Goal: Complete application form: Complete application form

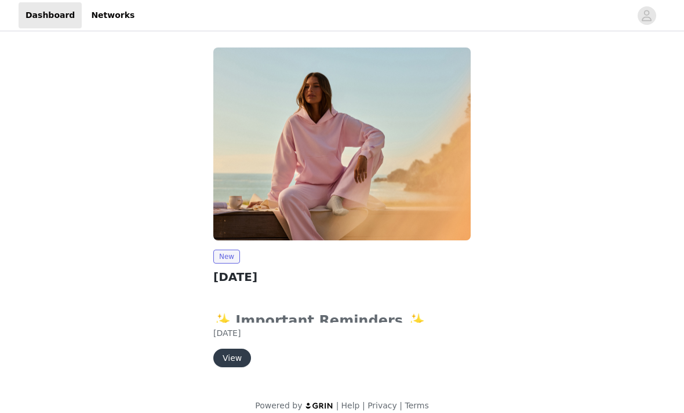
scroll to position [13, 0]
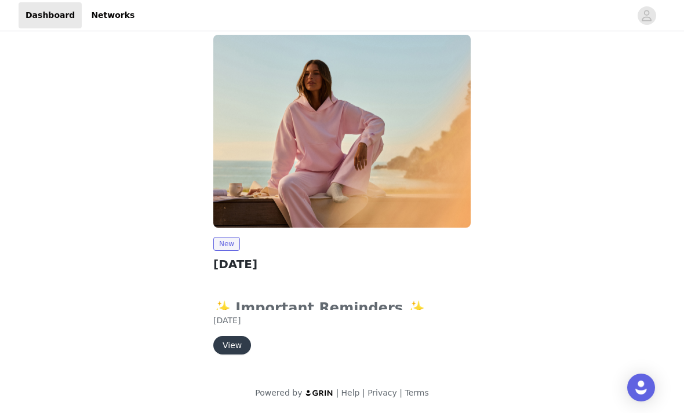
click at [233, 344] on button "View" at bounding box center [232, 345] width 38 height 19
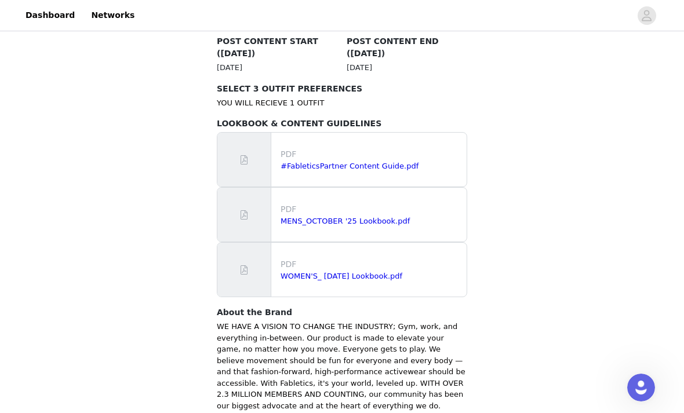
scroll to position [669, 0]
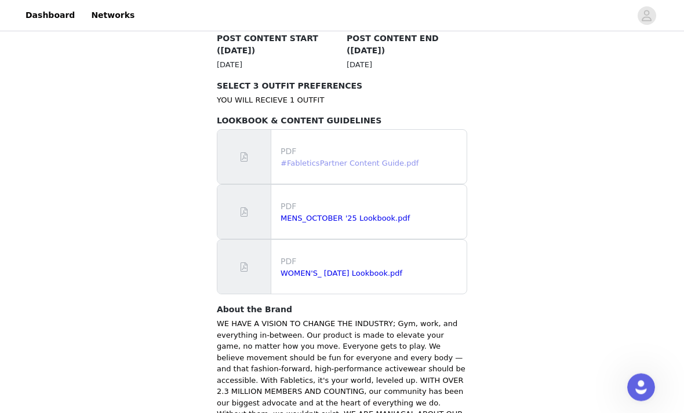
click at [389, 159] on link "#FableticsPartner Content Guide.pdf" at bounding box center [350, 163] width 138 height 9
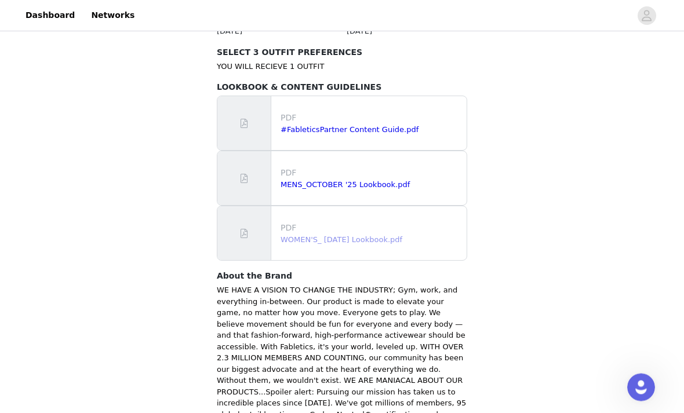
click at [394, 236] on link "WOMEN'S_ [DATE] Lookbook.pdf" at bounding box center [342, 240] width 122 height 9
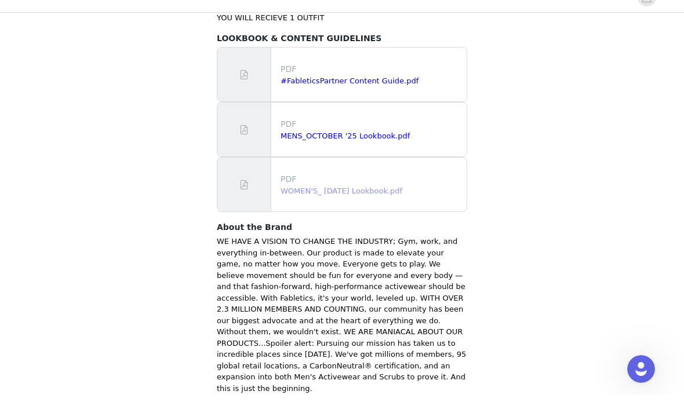
scroll to position [732, 0]
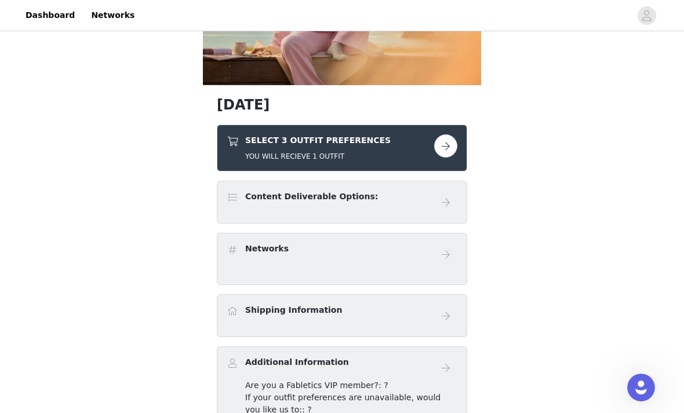
scroll to position [141, 0]
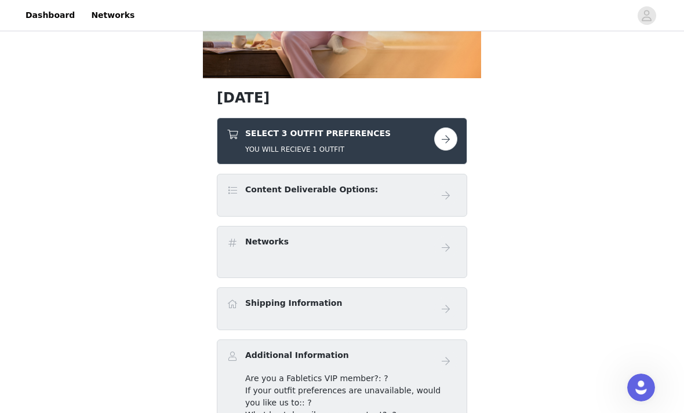
click at [451, 136] on button "button" at bounding box center [445, 139] width 23 height 23
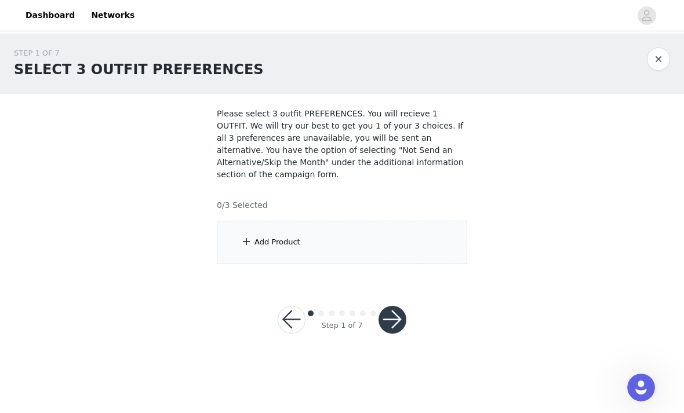
click at [282, 239] on div "Add Product" at bounding box center [277, 242] width 46 height 12
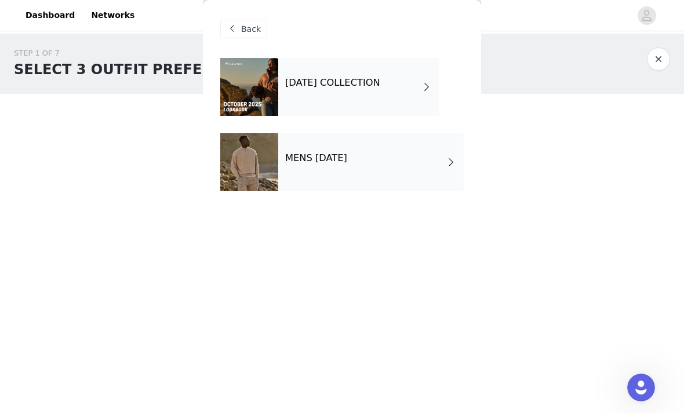
click at [339, 91] on div "[DATE] COLLECTION" at bounding box center [358, 87] width 161 height 58
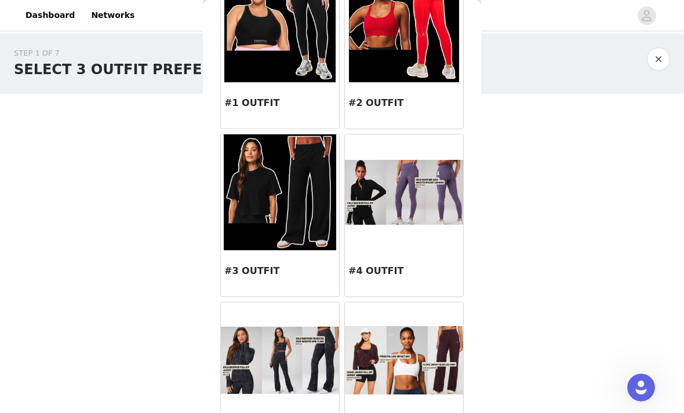
scroll to position [97, 0]
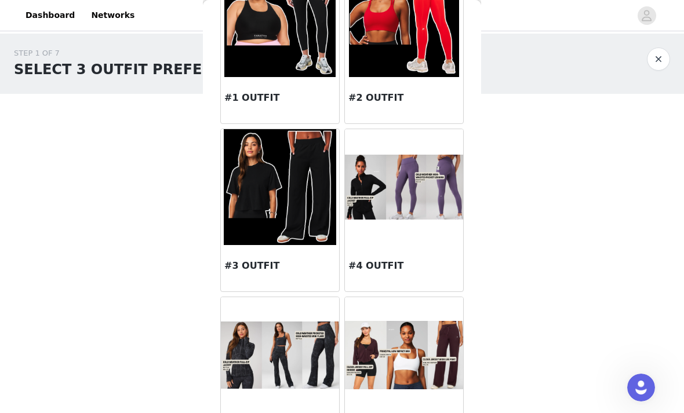
click at [256, 274] on div "#3 OUTFIT" at bounding box center [280, 268] width 118 height 46
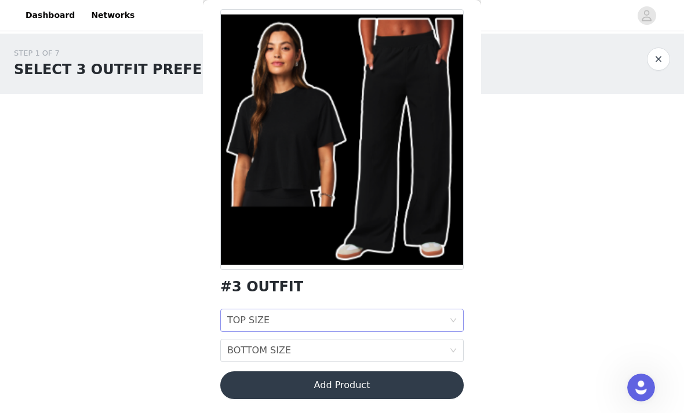
scroll to position [49, 0]
click at [317, 319] on div "TOP SIZE TOP SIZE" at bounding box center [338, 320] width 222 height 22
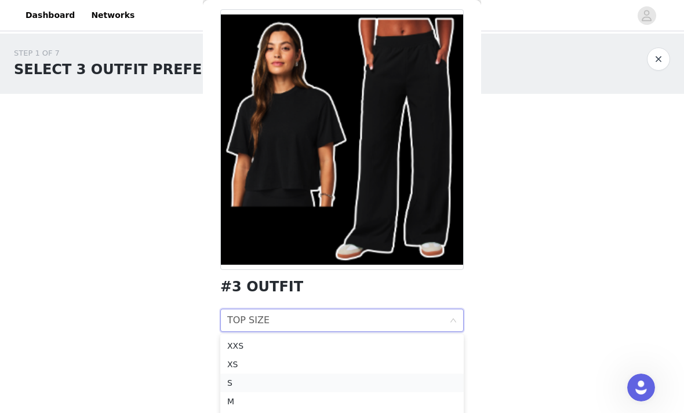
click at [265, 388] on div "S" at bounding box center [342, 383] width 230 height 13
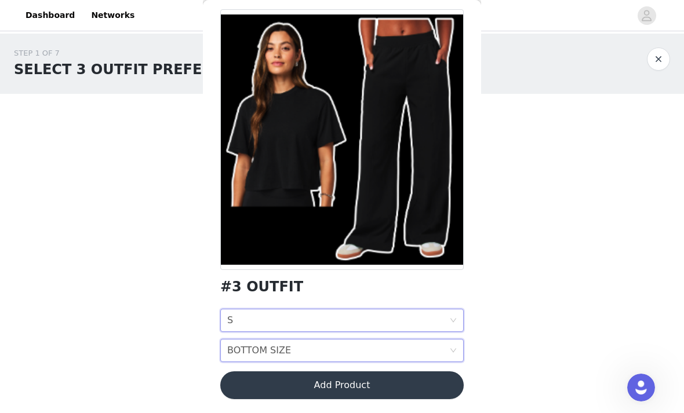
click at [248, 356] on div "BOTTOM SIZE" at bounding box center [259, 351] width 64 height 22
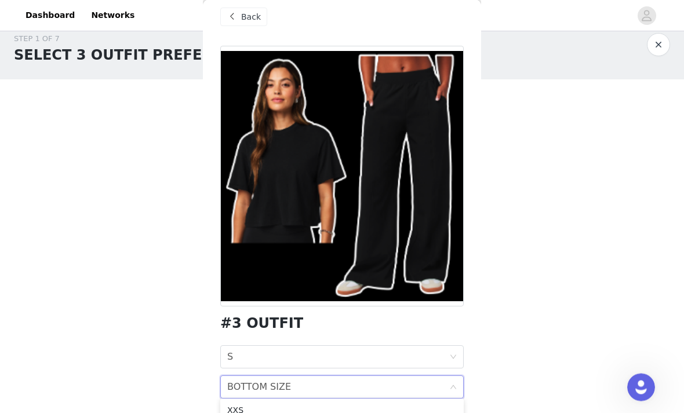
scroll to position [14, 0]
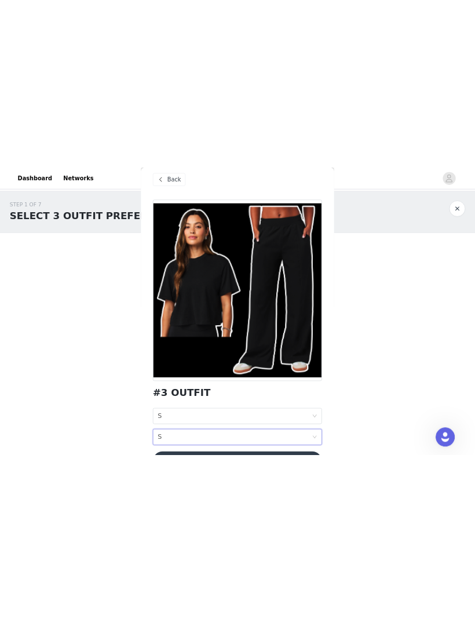
scroll to position [0, 0]
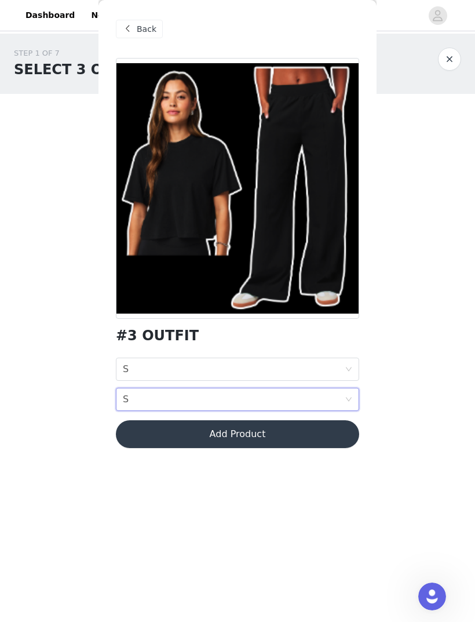
click at [320, 413] on button "Add Product" at bounding box center [237, 434] width 243 height 28
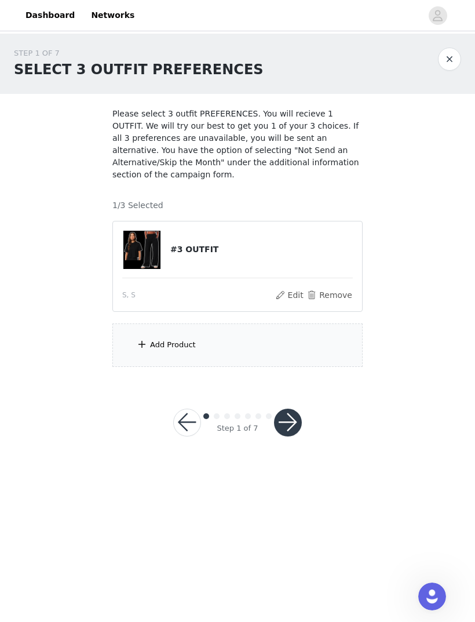
click at [179, 345] on div "Add Product" at bounding box center [173, 345] width 46 height 12
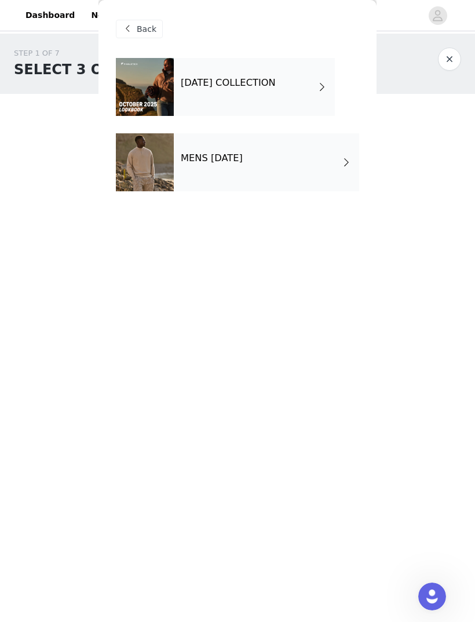
click at [332, 97] on div "[DATE] COLLECTION" at bounding box center [254, 87] width 161 height 58
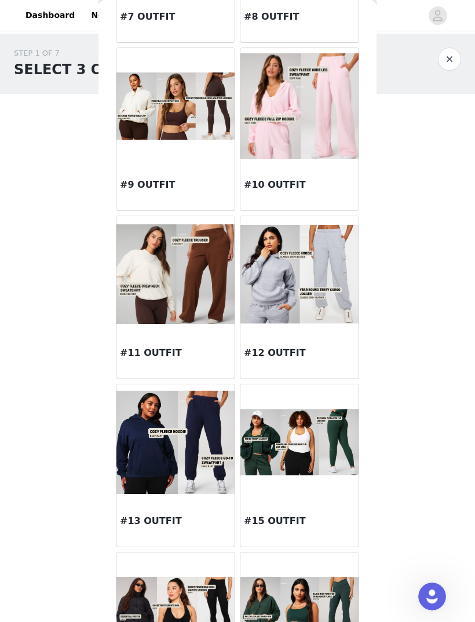
scroll to position [651, 0]
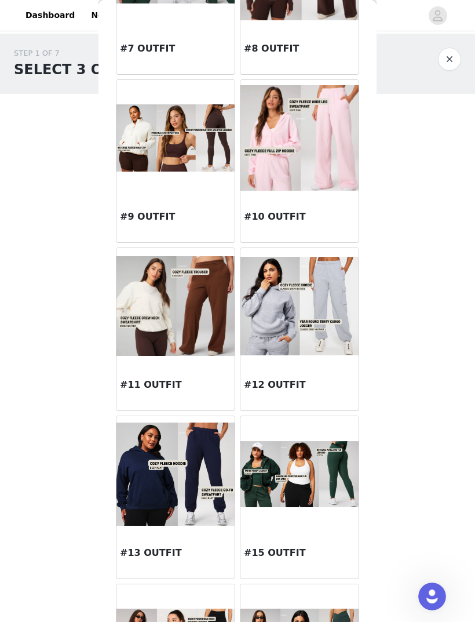
click at [324, 219] on h3 "#10 OUTFIT" at bounding box center [299, 217] width 111 height 14
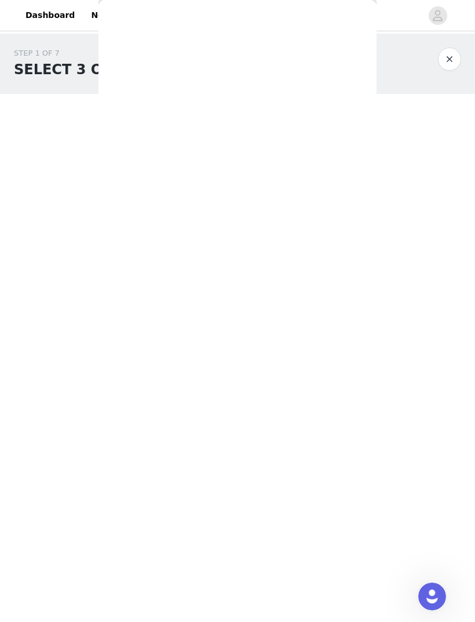
scroll to position [0, 0]
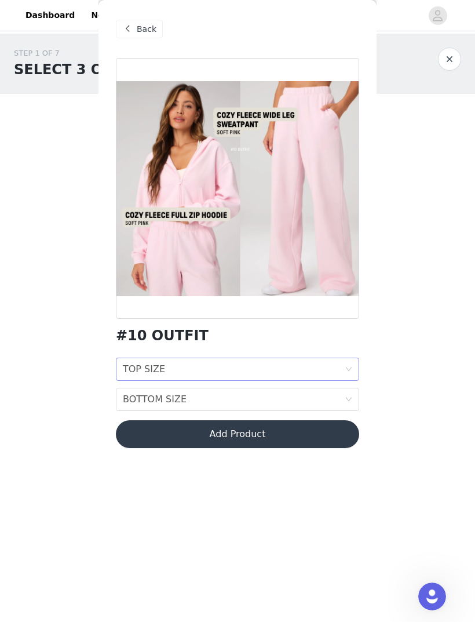
click at [315, 363] on div "TOP SIZE TOP SIZE" at bounding box center [234, 369] width 222 height 22
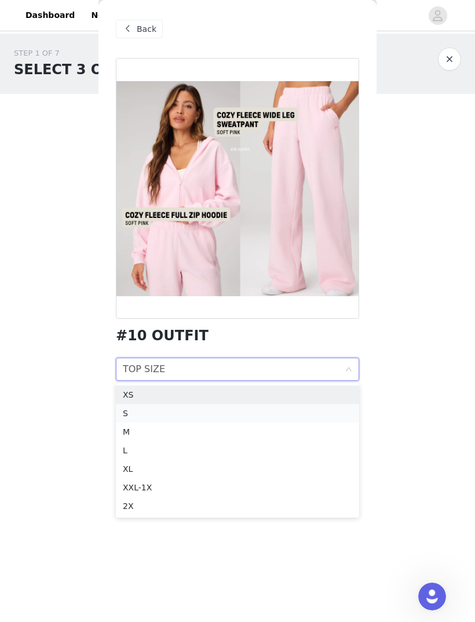
click at [254, 413] on div "S" at bounding box center [238, 413] width 230 height 13
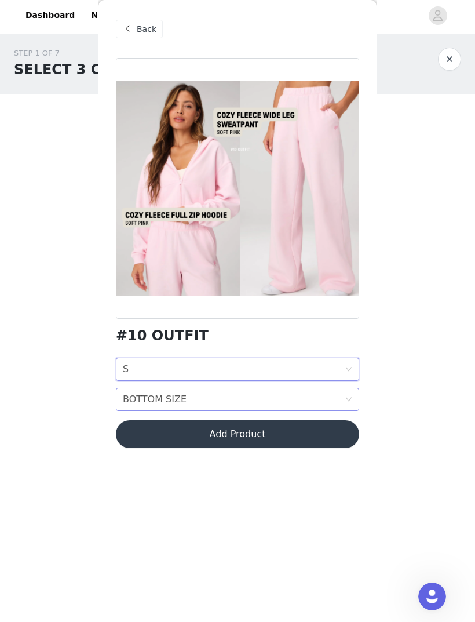
click at [282, 395] on div "BOTTOM SIZE BOTTOM SIZE" at bounding box center [234, 399] width 222 height 22
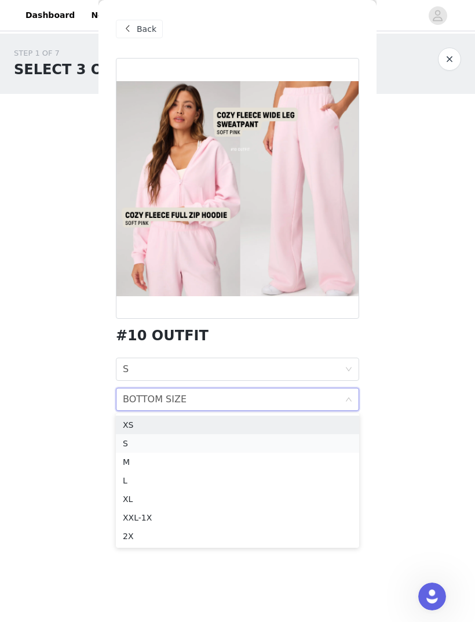
click at [251, 413] on div "S" at bounding box center [238, 443] width 230 height 13
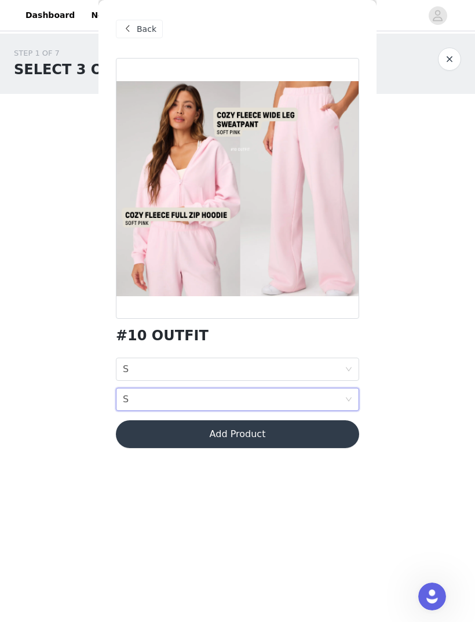
click at [276, 413] on button "Add Product" at bounding box center [237, 434] width 243 height 28
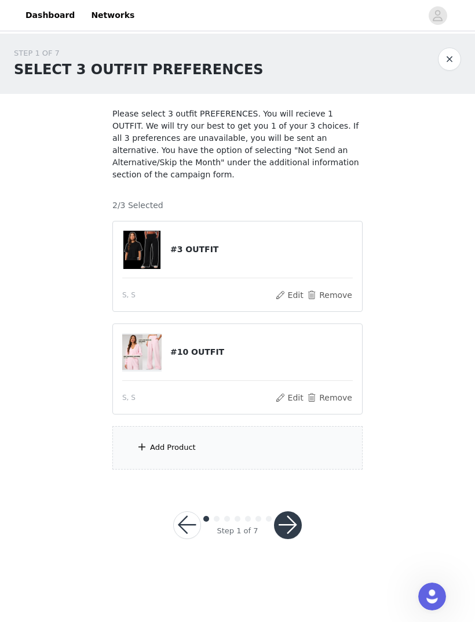
click at [188, 413] on div "Add Product" at bounding box center [173, 448] width 46 height 12
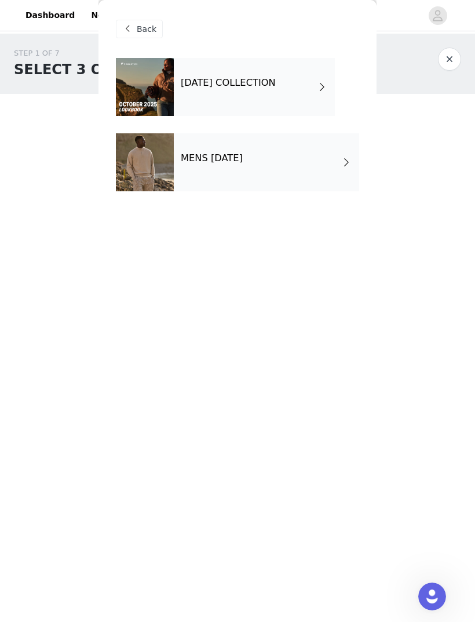
click at [319, 90] on span at bounding box center [322, 87] width 12 height 14
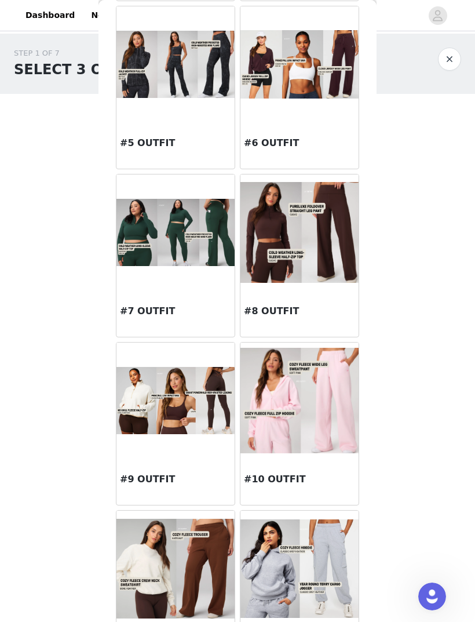
scroll to position [395, 0]
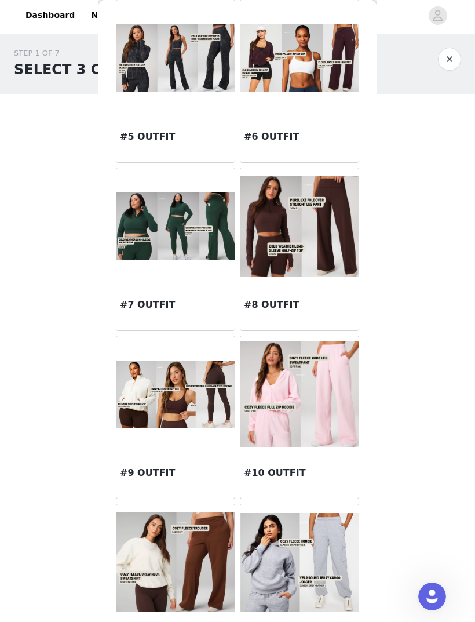
click at [315, 134] on h3 "#6 OUTFIT" at bounding box center [299, 137] width 111 height 14
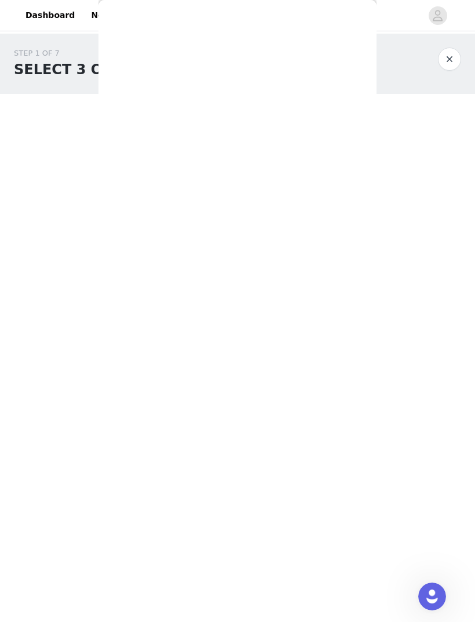
scroll to position [0, 0]
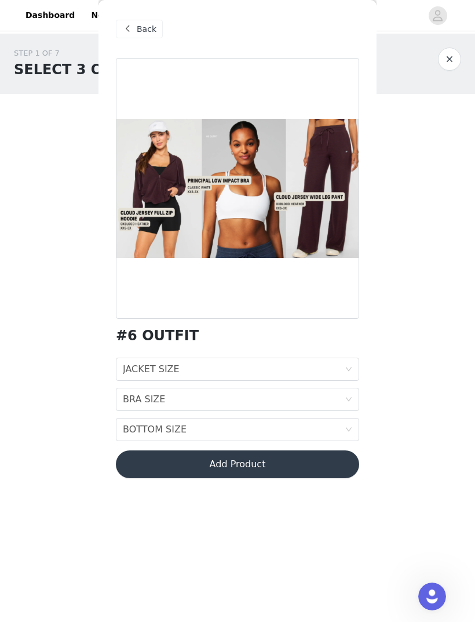
click at [145, 31] on span "Back" at bounding box center [147, 29] width 20 height 12
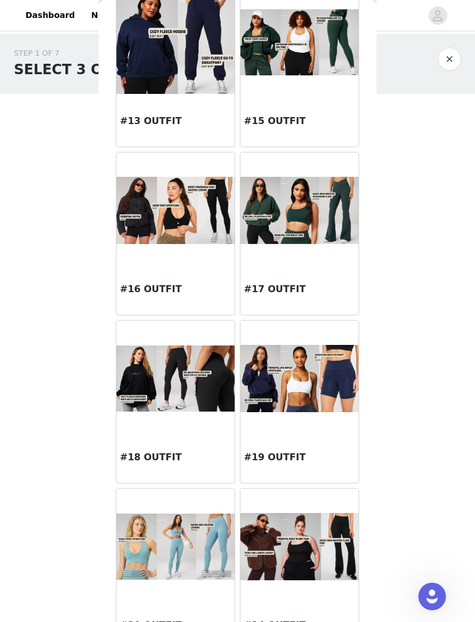
scroll to position [1082, 0]
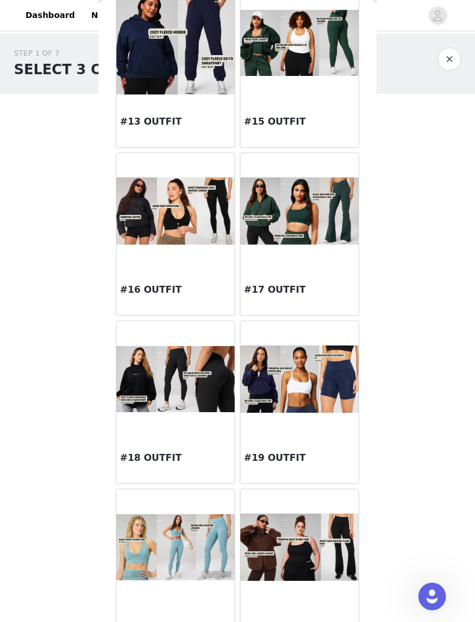
click at [325, 277] on div "#17 OUTFIT" at bounding box center [300, 292] width 118 height 46
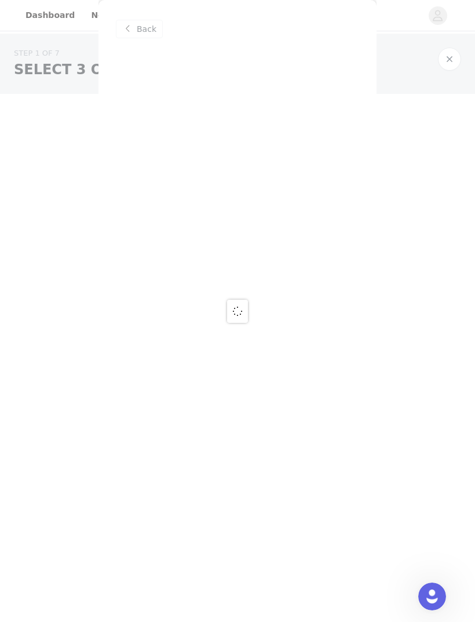
scroll to position [0, 0]
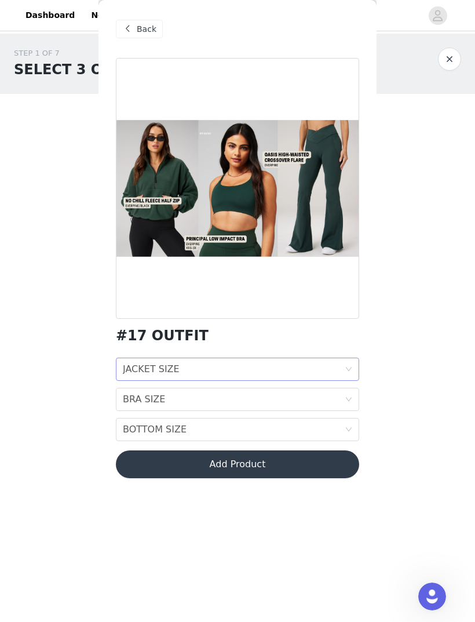
click at [306, 368] on div "JACKET SIZE JACKET SIZE" at bounding box center [234, 369] width 222 height 22
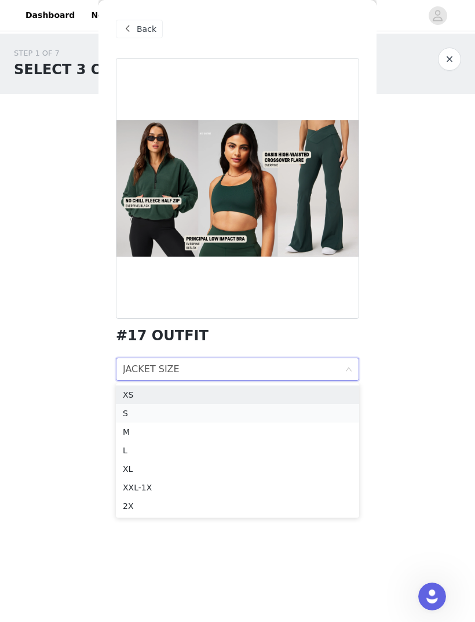
click at [267, 413] on li "S" at bounding box center [237, 413] width 243 height 19
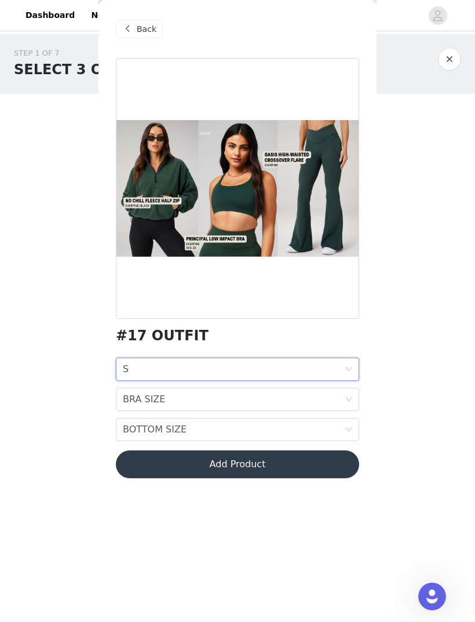
click at [286, 373] on div "JACKET SIZE S" at bounding box center [234, 369] width 222 height 22
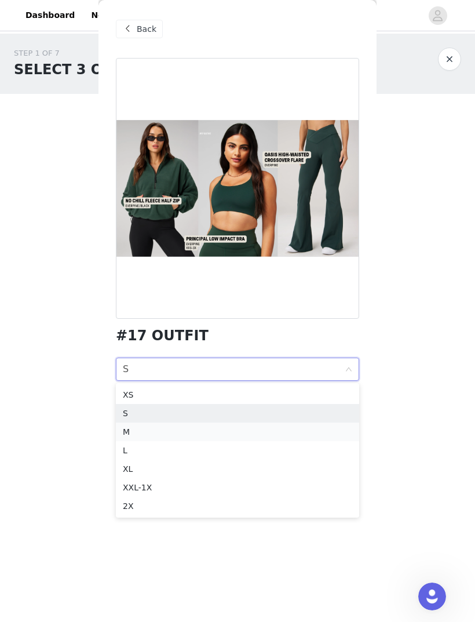
click at [259, 413] on div "M" at bounding box center [238, 431] width 230 height 13
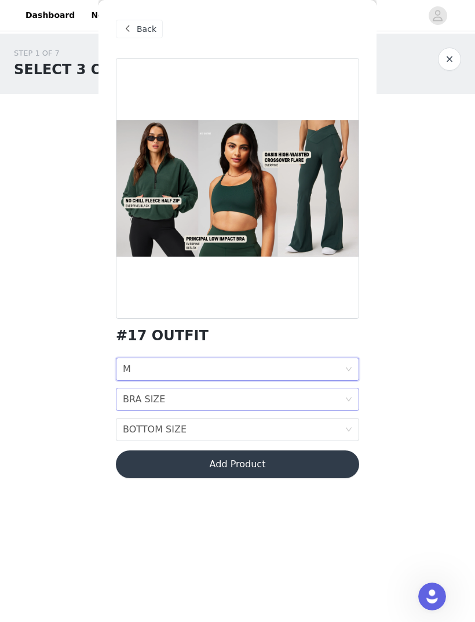
click at [276, 401] on div "BRA SIZE BRA SIZE" at bounding box center [234, 399] width 222 height 22
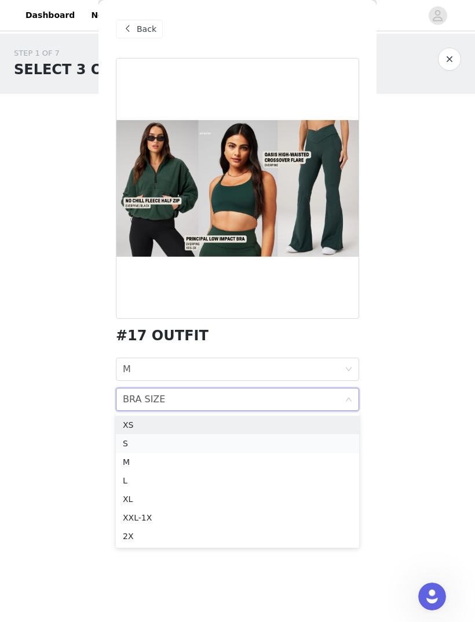
click at [263, 413] on div "S" at bounding box center [238, 443] width 230 height 13
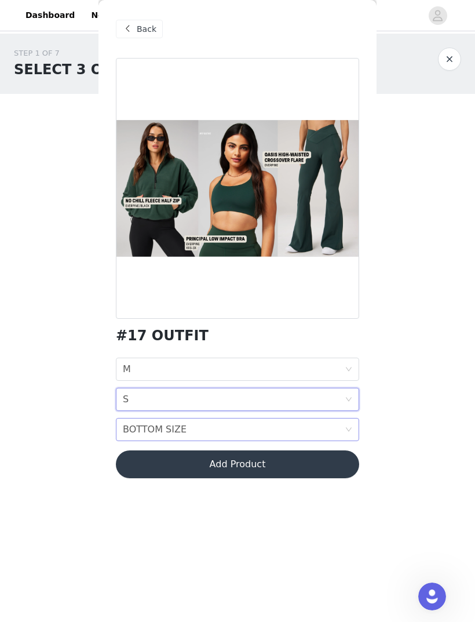
click at [281, 413] on div "BOTTOM SIZE BOTTOM SIZE" at bounding box center [234, 429] width 222 height 22
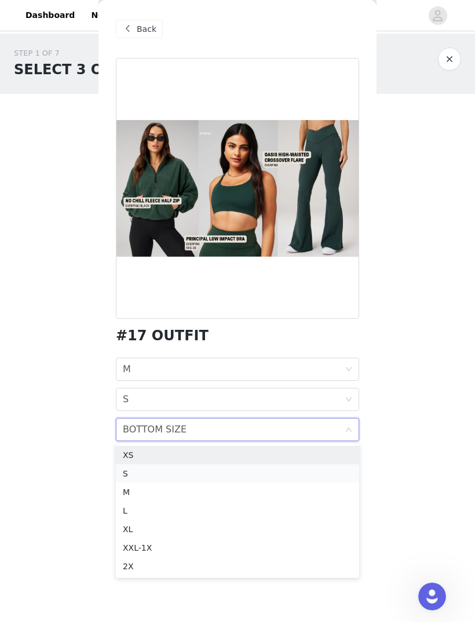
click at [256, 413] on div "S" at bounding box center [238, 473] width 230 height 13
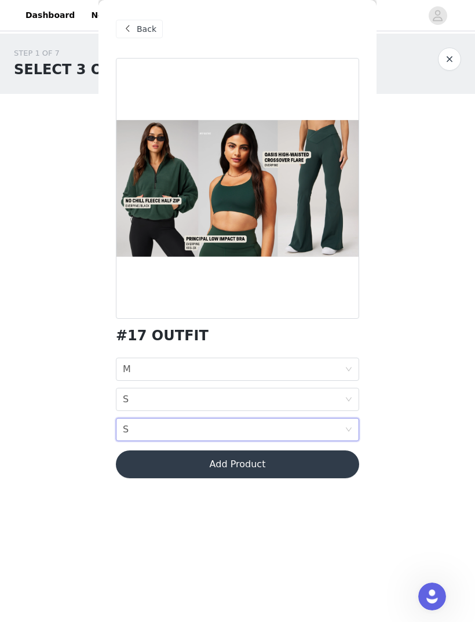
click at [287, 413] on button "Add Product" at bounding box center [237, 464] width 243 height 28
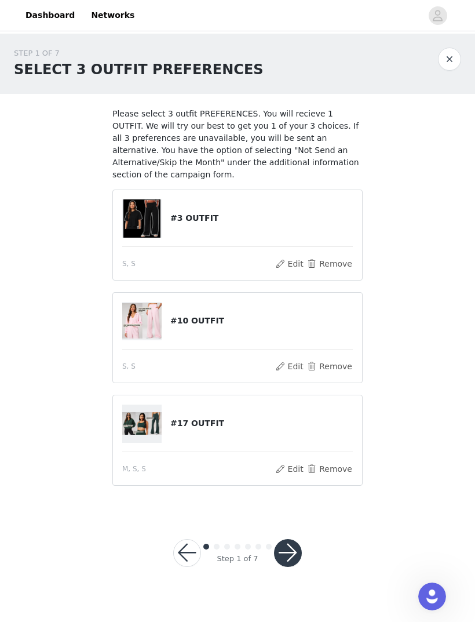
click at [290, 413] on button "button" at bounding box center [288, 553] width 28 height 28
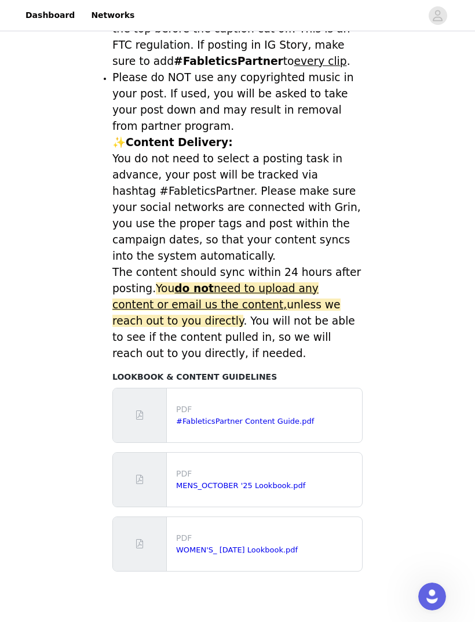
scroll to position [310, 0]
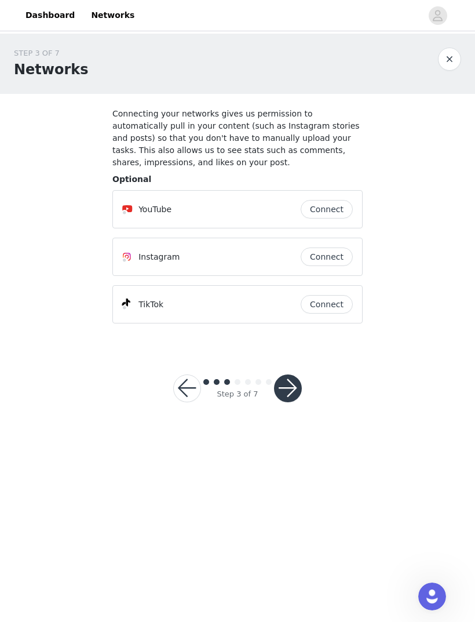
click at [336, 260] on button "Connect" at bounding box center [327, 256] width 52 height 19
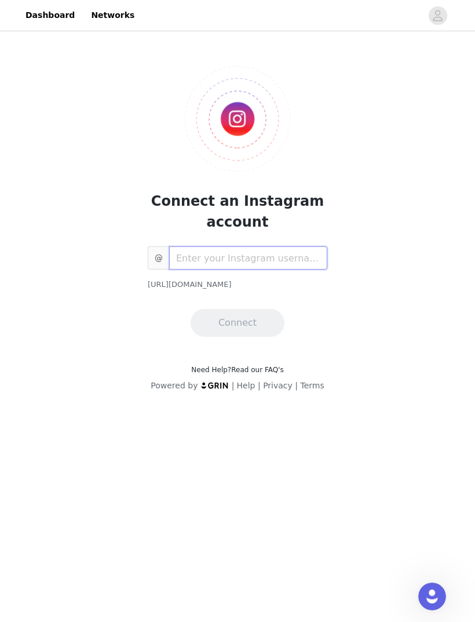
click at [265, 251] on input "text" at bounding box center [248, 257] width 158 height 23
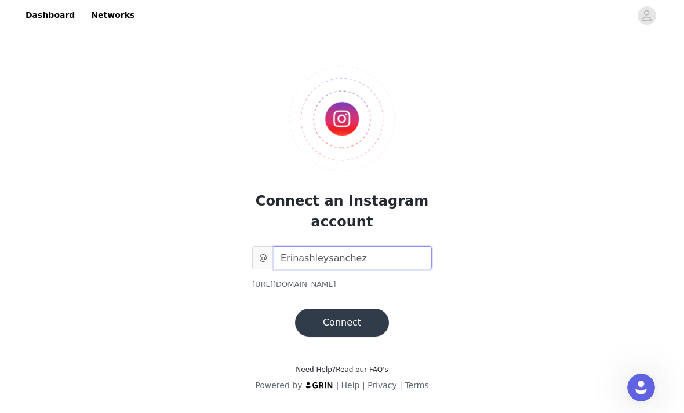
type input "Erinashleysanchez"
click at [356, 328] on button "Connect" at bounding box center [342, 323] width 94 height 28
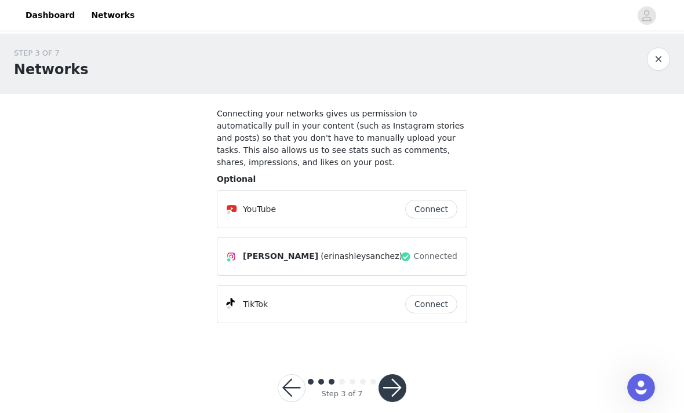
click at [423, 307] on button "Connect" at bounding box center [431, 304] width 52 height 19
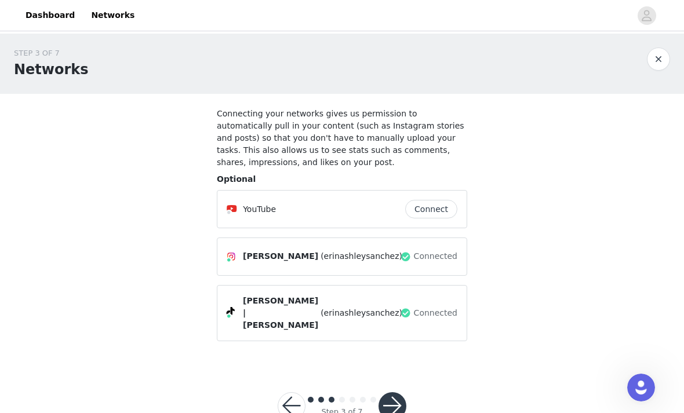
scroll to position [22, 0]
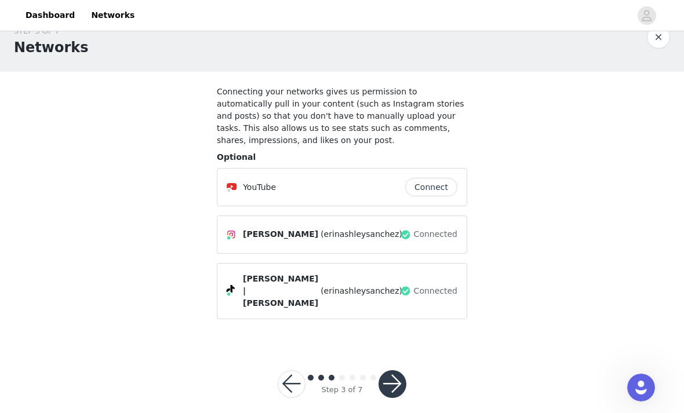
click at [402, 370] on button "button" at bounding box center [392, 384] width 28 height 28
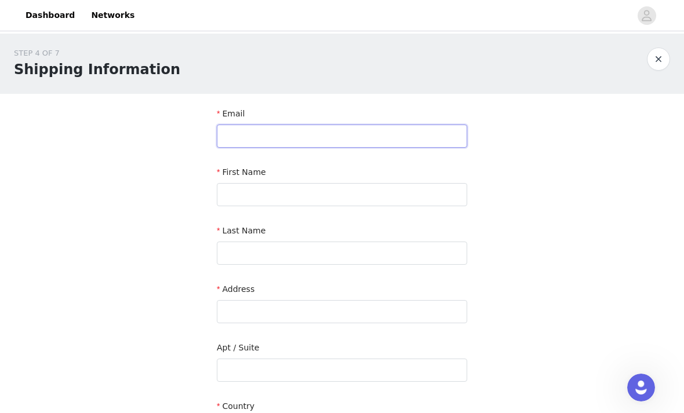
click at [417, 132] on input "text" at bounding box center [342, 136] width 250 height 23
type input "[EMAIL_ADDRESS][DOMAIN_NAME]"
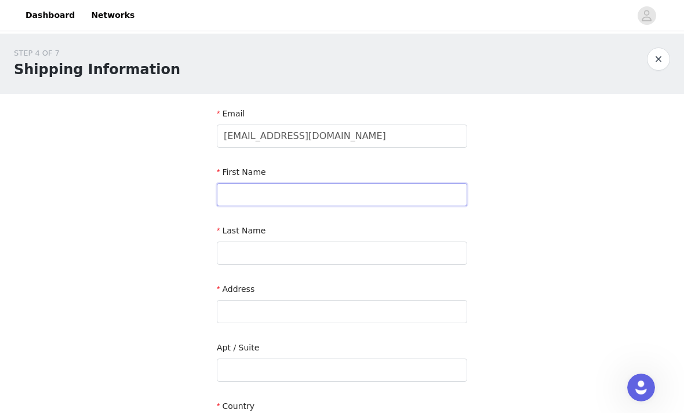
click at [370, 198] on input "text" at bounding box center [342, 194] width 250 height 23
type input "[PERSON_NAME]"
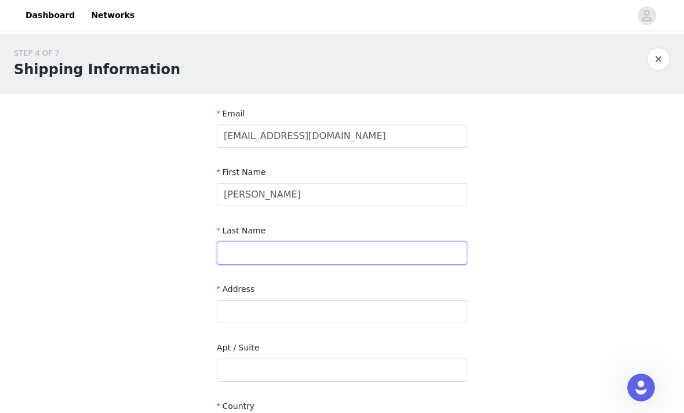
click at [353, 253] on input "text" at bounding box center [342, 253] width 250 height 23
type input "[PERSON_NAME]"
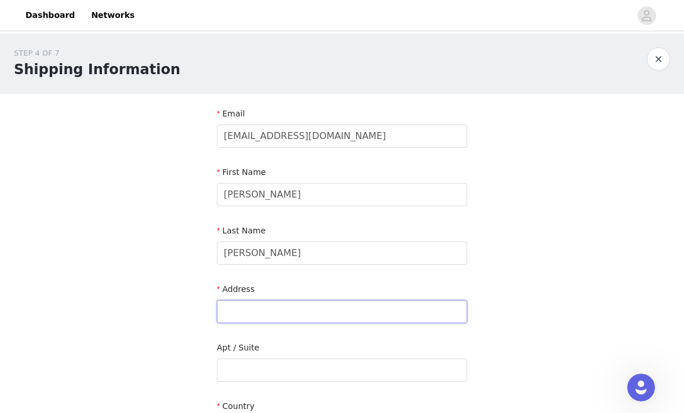
click at [349, 314] on input "text" at bounding box center [342, 311] width 250 height 23
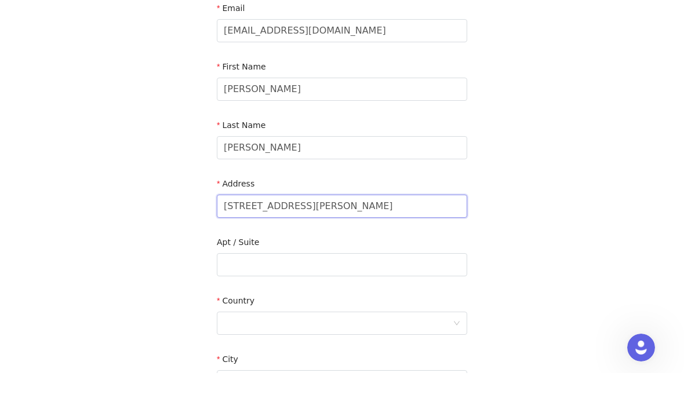
scroll to position [67, 0]
type input "[STREET_ADDRESS][PERSON_NAME]"
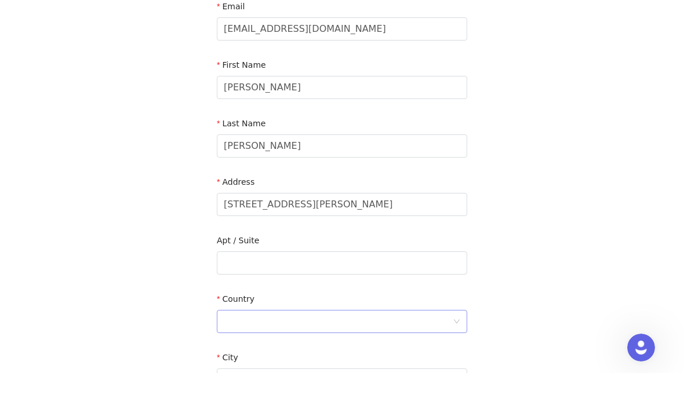
click at [391, 351] on div at bounding box center [338, 362] width 229 height 22
click at [369, 377] on li "[GEOGRAPHIC_DATA]" at bounding box center [342, 386] width 250 height 19
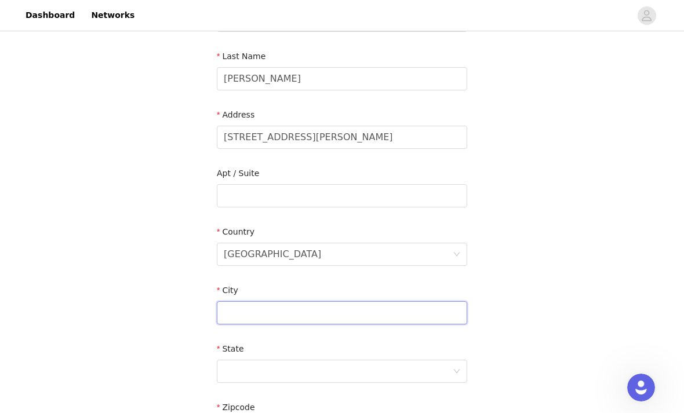
click at [395, 310] on input "text" at bounding box center [342, 312] width 250 height 23
type input "[GEOGRAPHIC_DATA]"
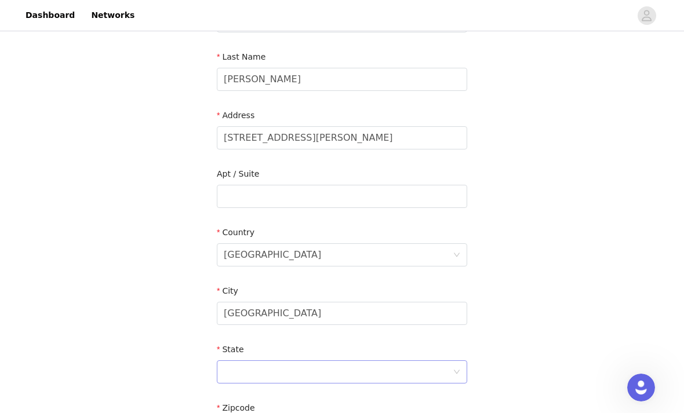
click at [377, 373] on div at bounding box center [338, 372] width 229 height 22
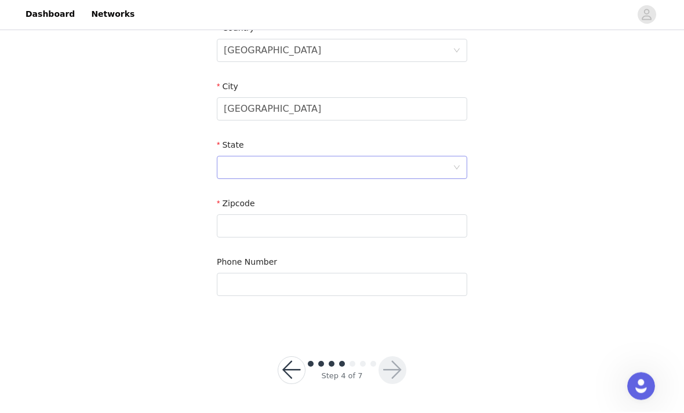
scroll to position [340, 0]
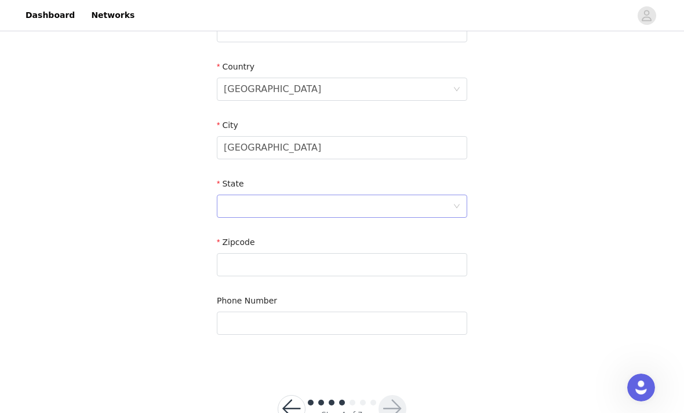
click at [390, 204] on div at bounding box center [338, 206] width 229 height 22
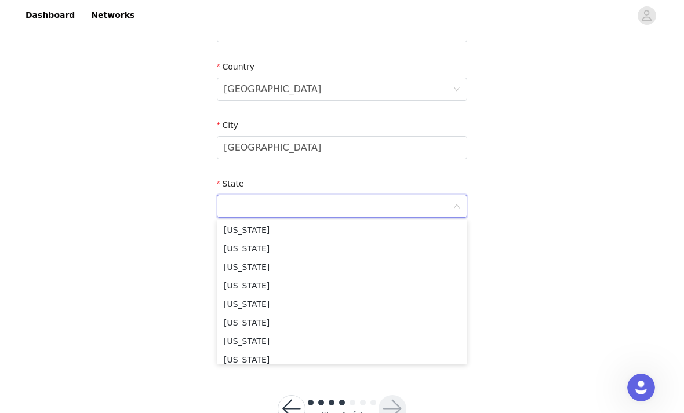
scroll to position [924, 0]
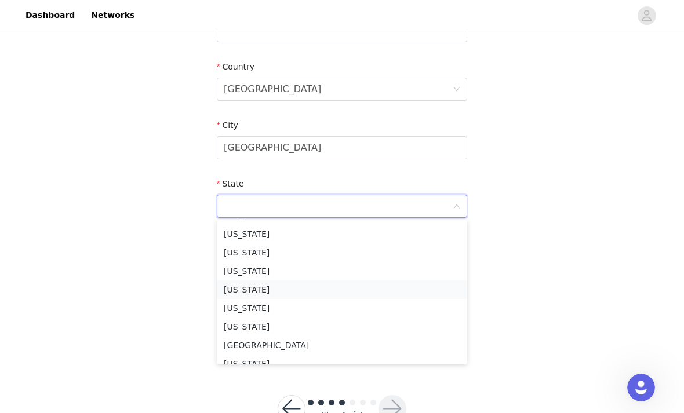
click at [309, 295] on li "[US_STATE]" at bounding box center [342, 290] width 250 height 19
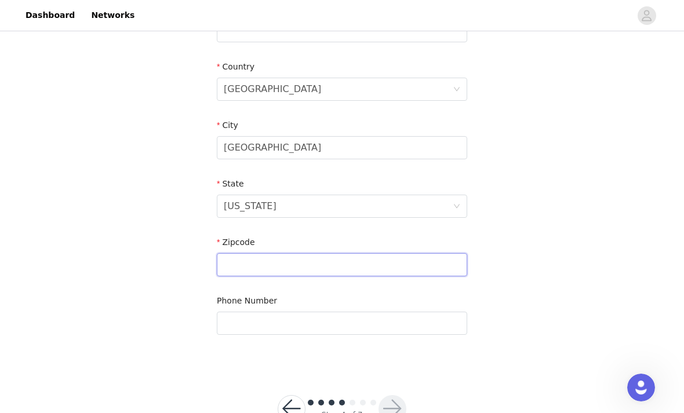
click at [346, 273] on input "text" at bounding box center [342, 264] width 250 height 23
type input "76001"
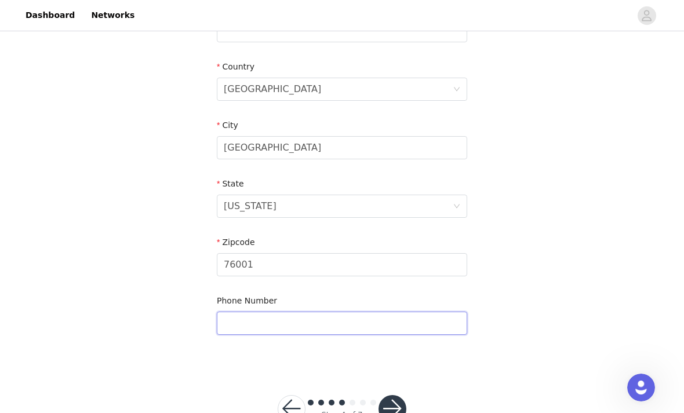
click at [366, 329] on input "text" at bounding box center [342, 323] width 250 height 23
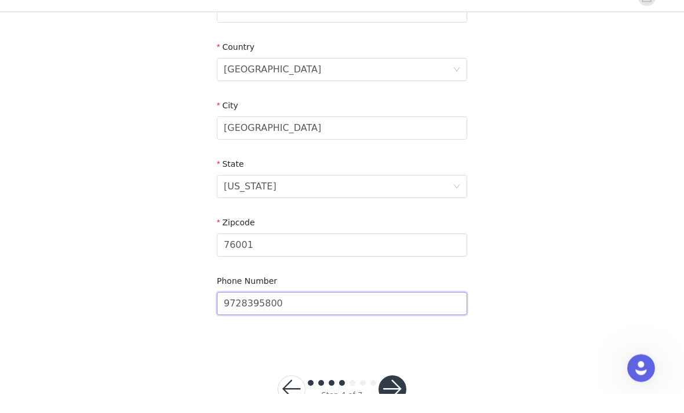
scroll to position [351, 0]
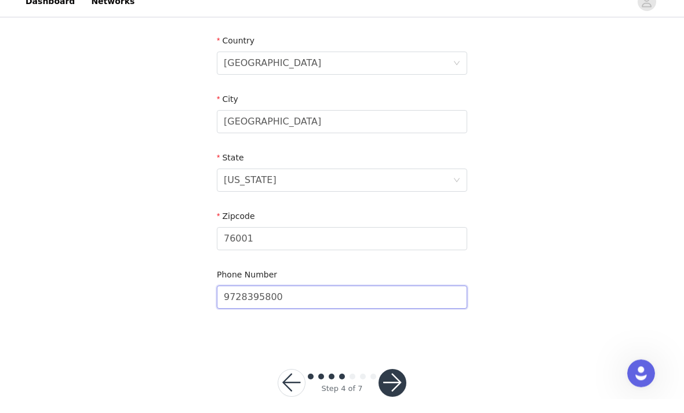
type input "9728395800"
click at [403, 384] on button "button" at bounding box center [392, 398] width 28 height 28
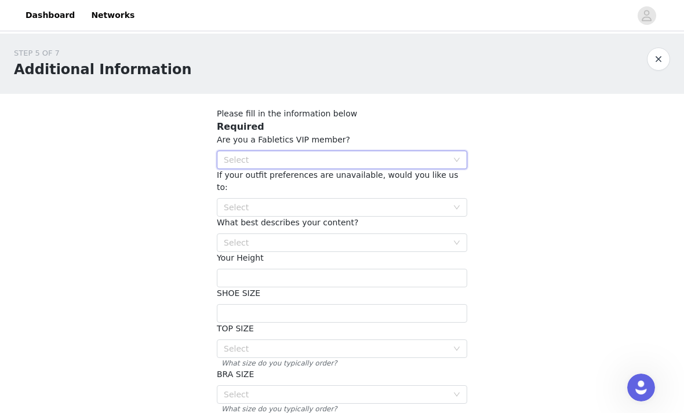
click at [316, 151] on div "Select" at bounding box center [338, 159] width 229 height 17
click at [297, 199] on li "NO" at bounding box center [342, 201] width 250 height 19
click at [342, 202] on div "Select" at bounding box center [336, 208] width 224 height 12
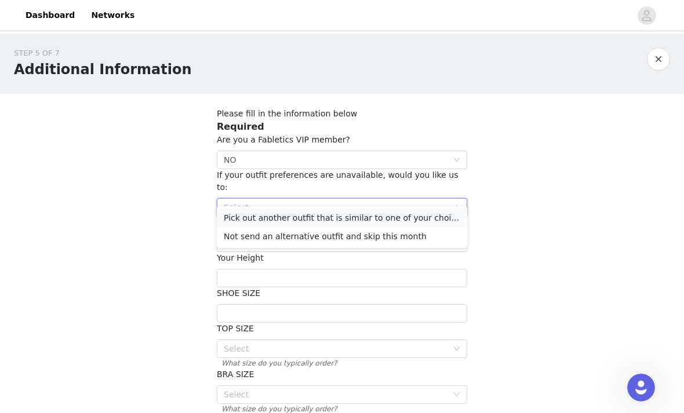
click at [341, 220] on li "Pick out another outfit that is similar to one of your choices" at bounding box center [342, 218] width 250 height 19
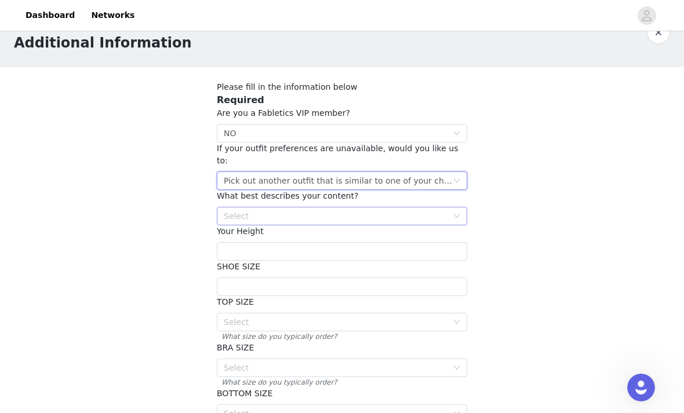
scroll to position [27, 0]
click at [312, 210] on div "Select" at bounding box center [336, 216] width 224 height 12
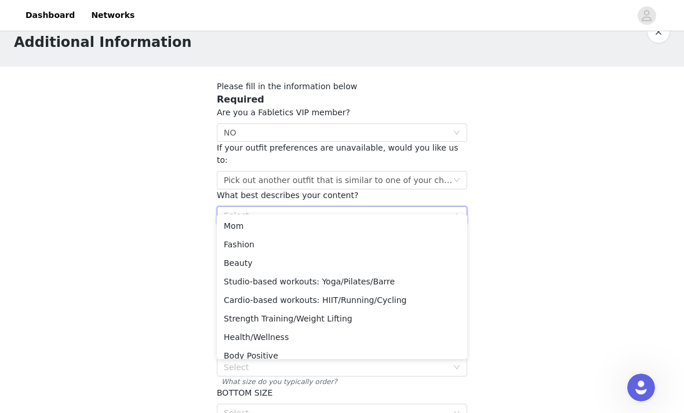
click at [315, 210] on div "Select" at bounding box center [336, 216] width 224 height 12
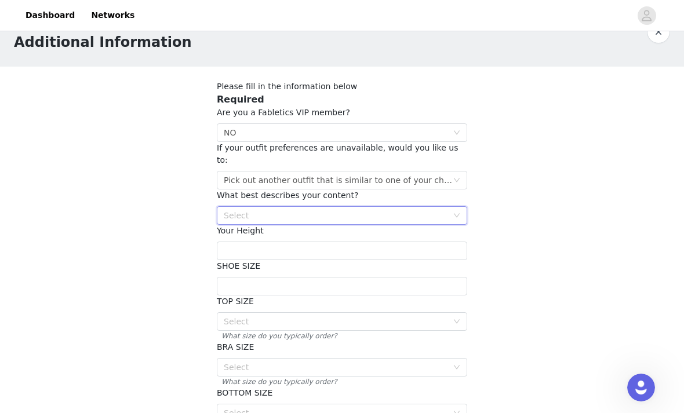
click at [315, 210] on div "Select" at bounding box center [336, 216] width 224 height 12
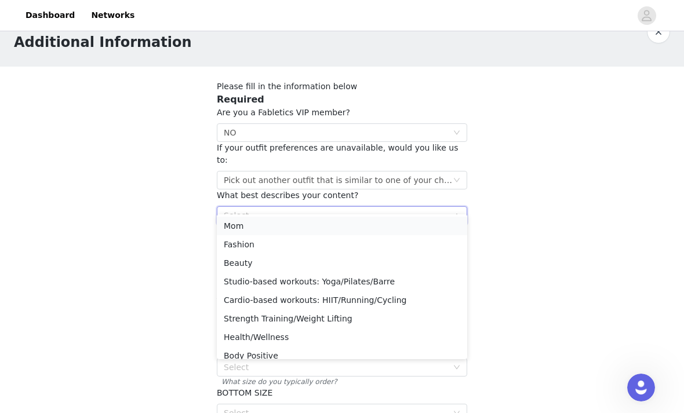
click at [290, 227] on li "Mom" at bounding box center [342, 226] width 250 height 19
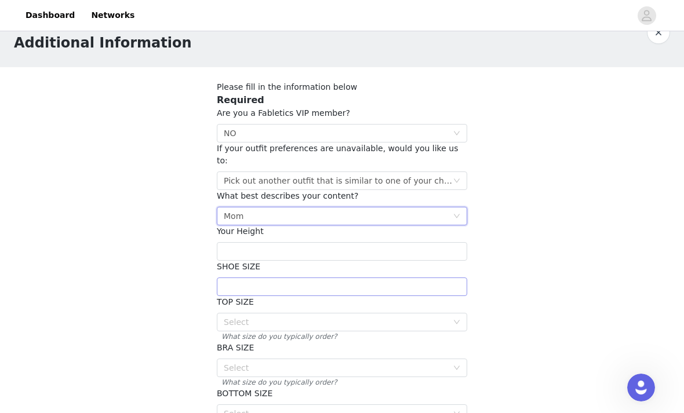
scroll to position [34, 0]
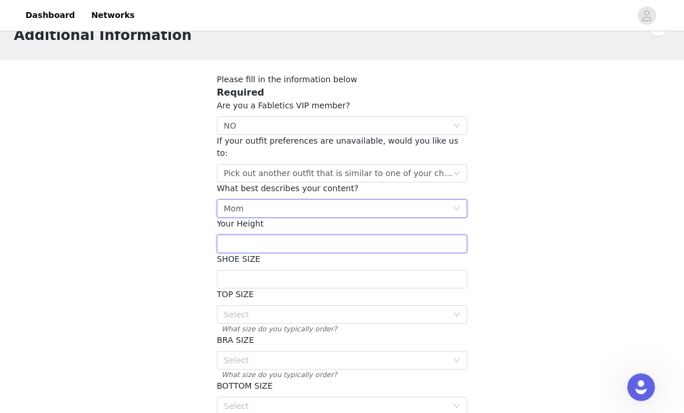
click at [262, 235] on input "text" at bounding box center [342, 244] width 250 height 19
type input "5’4”"
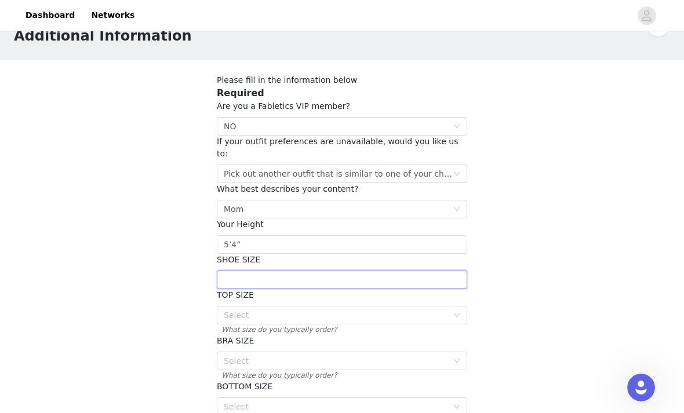
click at [398, 271] on input "text" at bounding box center [342, 280] width 250 height 19
click at [250, 309] on div "Select" at bounding box center [336, 315] width 224 height 12
type input "8"
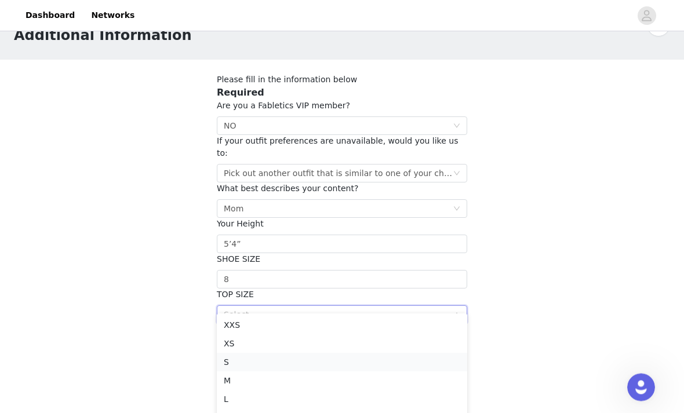
click at [239, 361] on li "S" at bounding box center [342, 363] width 250 height 19
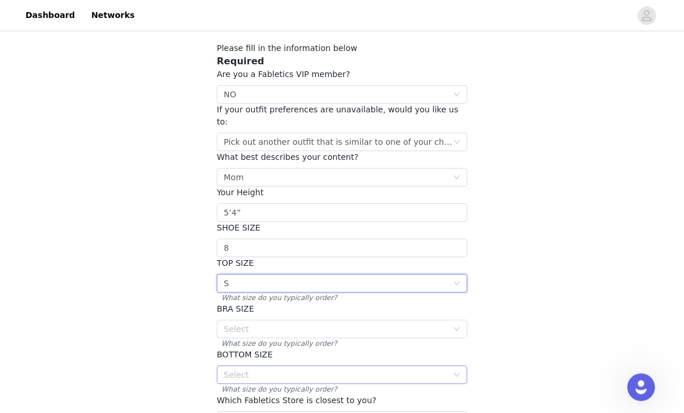
scroll to position [65, 0]
click at [243, 323] on div "Select" at bounding box center [336, 329] width 224 height 12
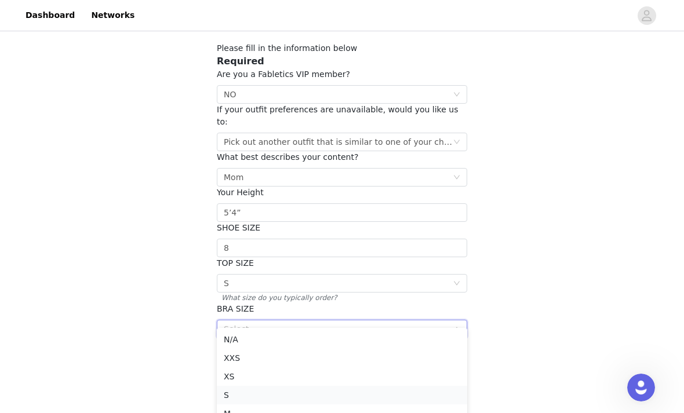
click at [245, 403] on li "S" at bounding box center [342, 395] width 250 height 19
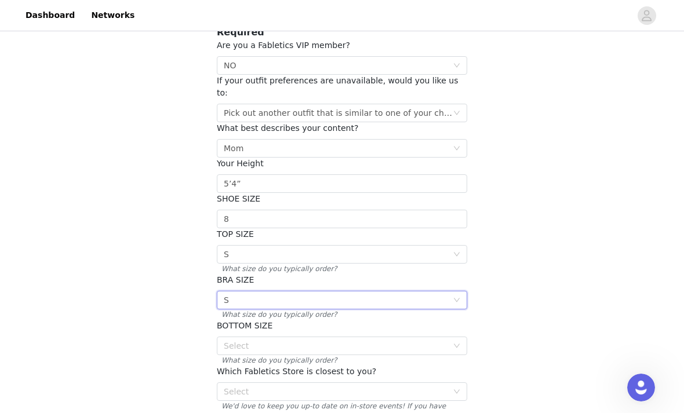
scroll to position [108, 0]
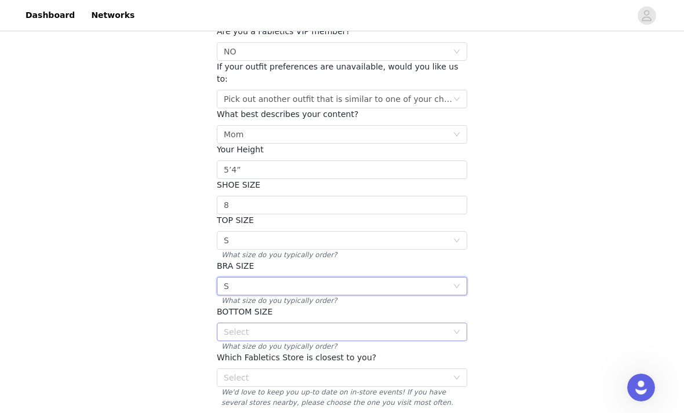
click at [253, 326] on div "Select" at bounding box center [336, 332] width 224 height 12
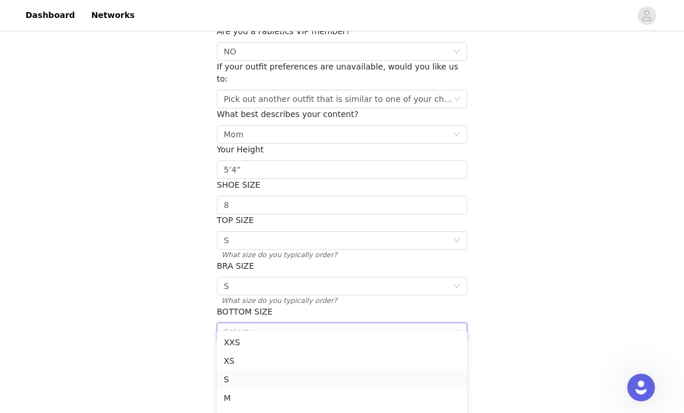
click at [243, 380] on li "S" at bounding box center [342, 379] width 250 height 19
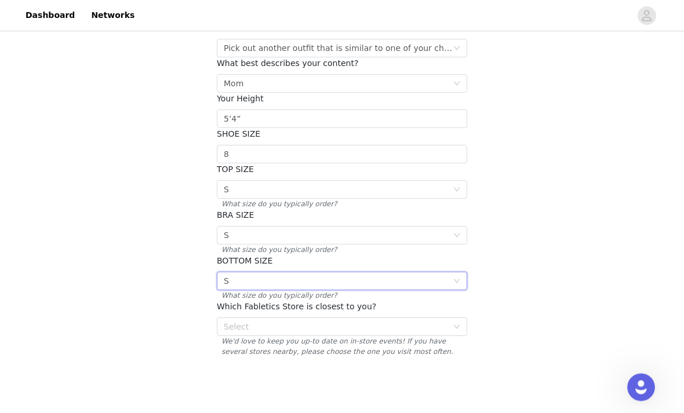
click at [256, 303] on div "Which Fabletics Store is closest to you? Select We'd love to keep you up-to dat…" at bounding box center [342, 329] width 250 height 56
click at [256, 321] on div "Select" at bounding box center [336, 327] width 224 height 12
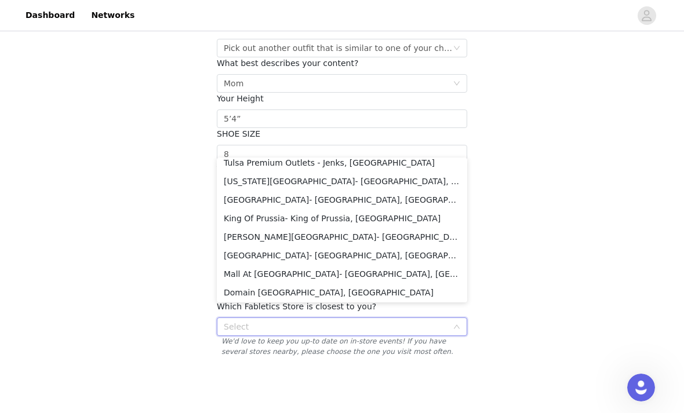
scroll to position [1691, 0]
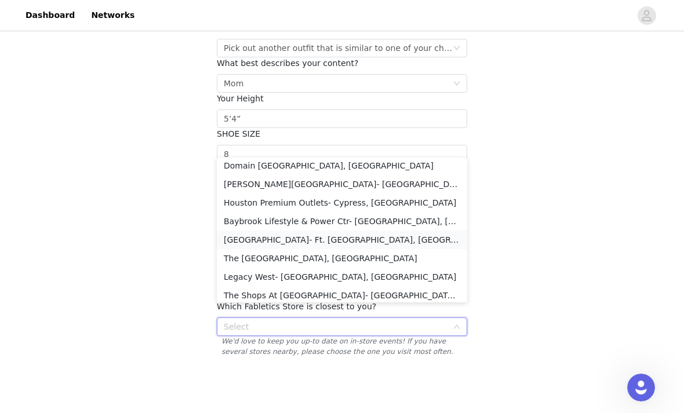
click at [274, 243] on li "[GEOGRAPHIC_DATA]- Ft. [GEOGRAPHIC_DATA], [GEOGRAPHIC_DATA]" at bounding box center [342, 240] width 250 height 19
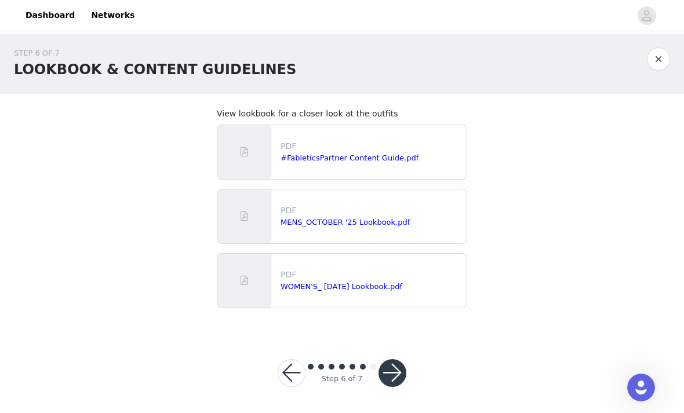
click at [402, 376] on button "button" at bounding box center [392, 373] width 28 height 28
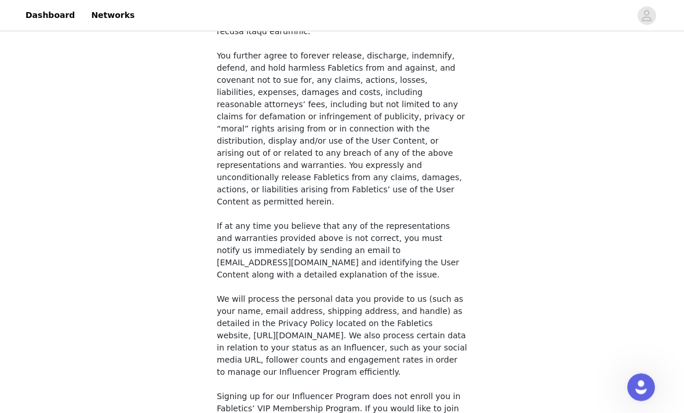
scroll to position [864, 0]
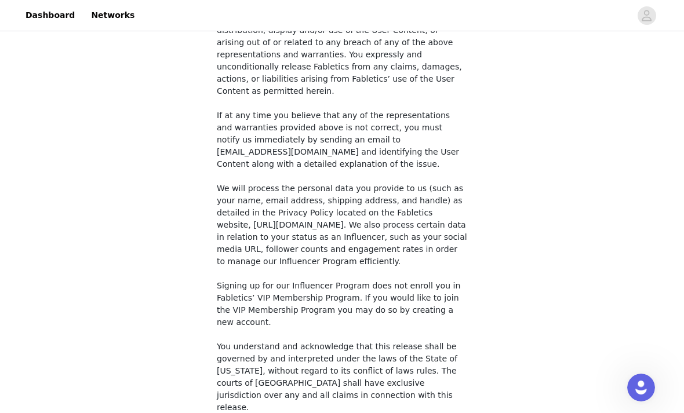
checkbox input "true"
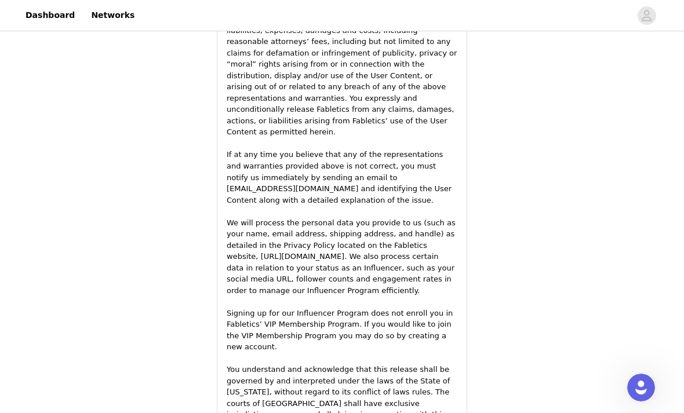
scroll to position [1672, 0]
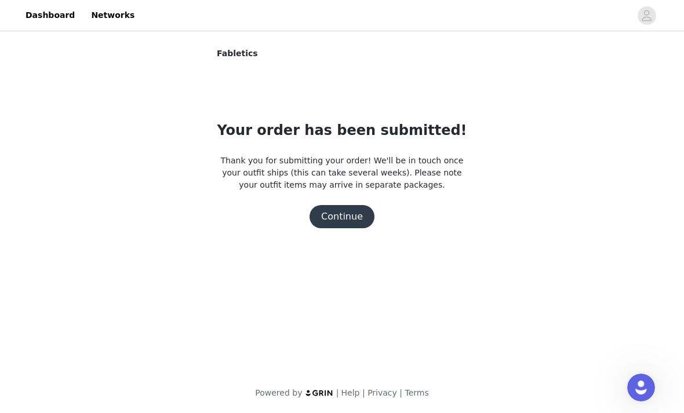
click at [348, 218] on button "Continue" at bounding box center [341, 216] width 65 height 23
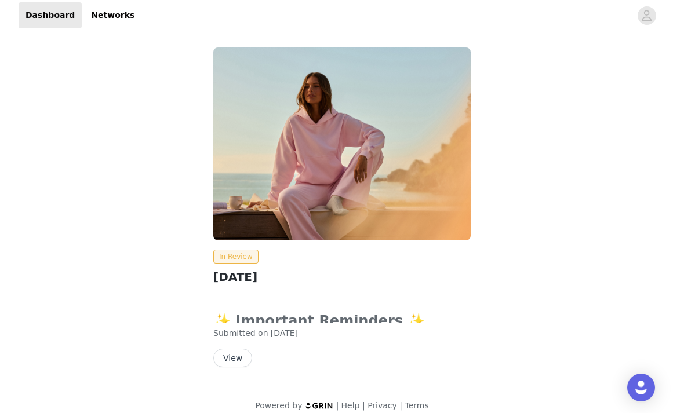
scroll to position [13, 0]
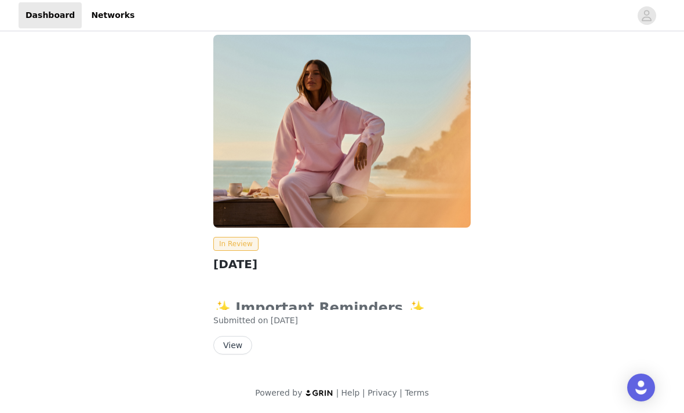
click at [238, 347] on button "View" at bounding box center [232, 345] width 39 height 19
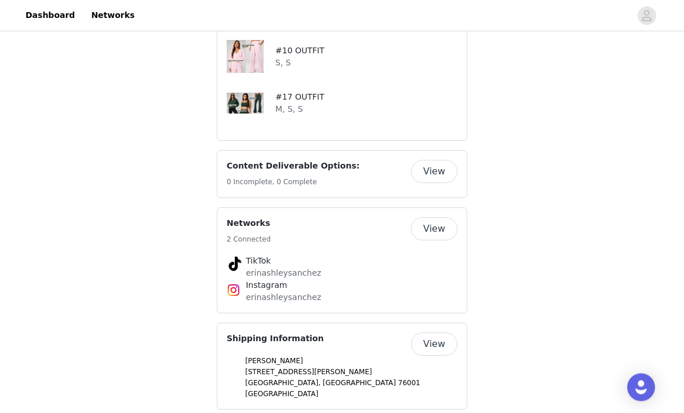
scroll to position [511, 0]
